Goal: Information Seeking & Learning: Find specific fact

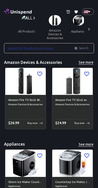
click at [49, 45] on input "text" at bounding box center [39, 48] width 70 height 10
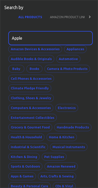
type input "Apple"
click at [89, 17] on icon at bounding box center [89, 16] width 5 height 5
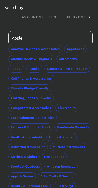
scroll to position [0, 31]
click at [90, 17] on icon at bounding box center [89, 16] width 5 height 5
click at [11, 19] on icon at bounding box center [9, 16] width 5 height 5
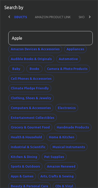
click at [85, 18] on div at bounding box center [90, 17] width 10 height 12
click at [9, 17] on icon at bounding box center [9, 16] width 5 height 5
click at [12, 16] on icon at bounding box center [9, 16] width 5 height 5
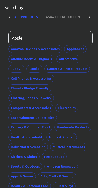
scroll to position [0, 0]
